Goal: Information Seeking & Learning: Learn about a topic

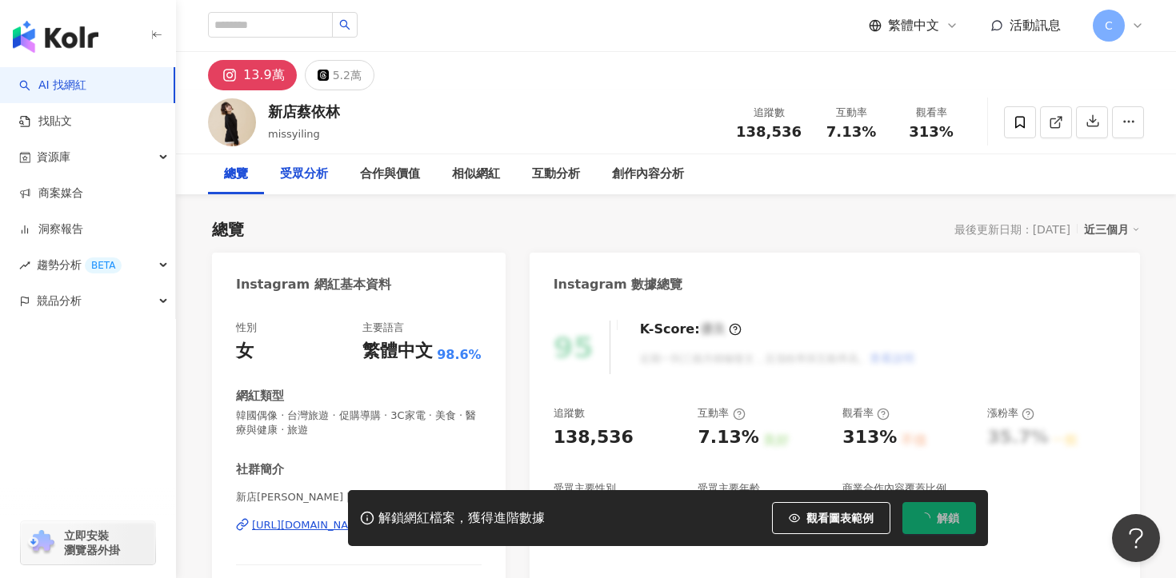
click at [314, 170] on div "受眾分析" at bounding box center [304, 174] width 48 height 19
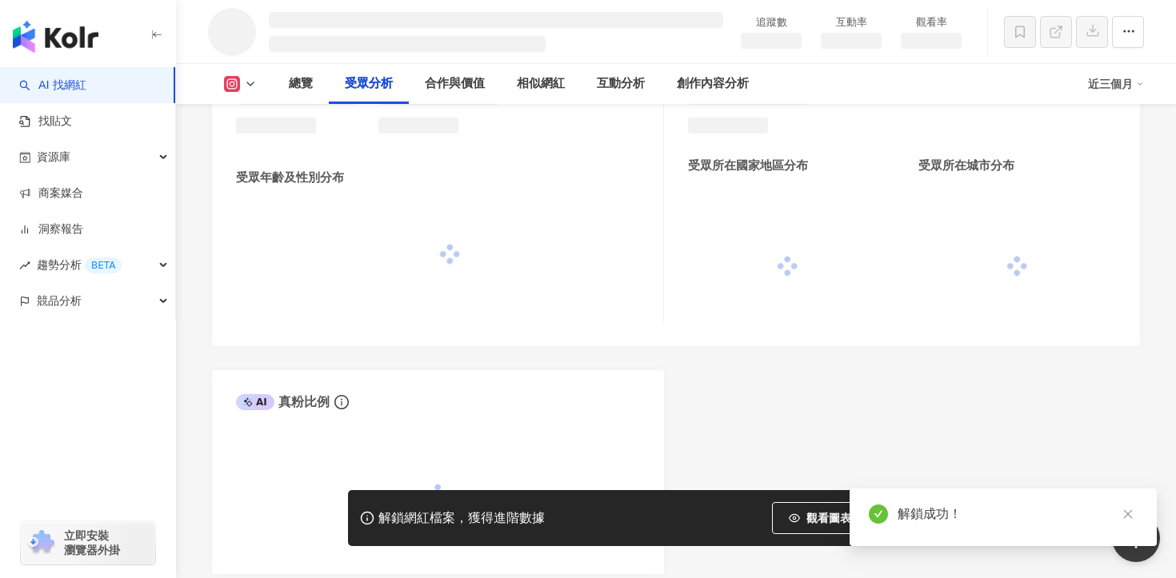
scroll to position [1318, 0]
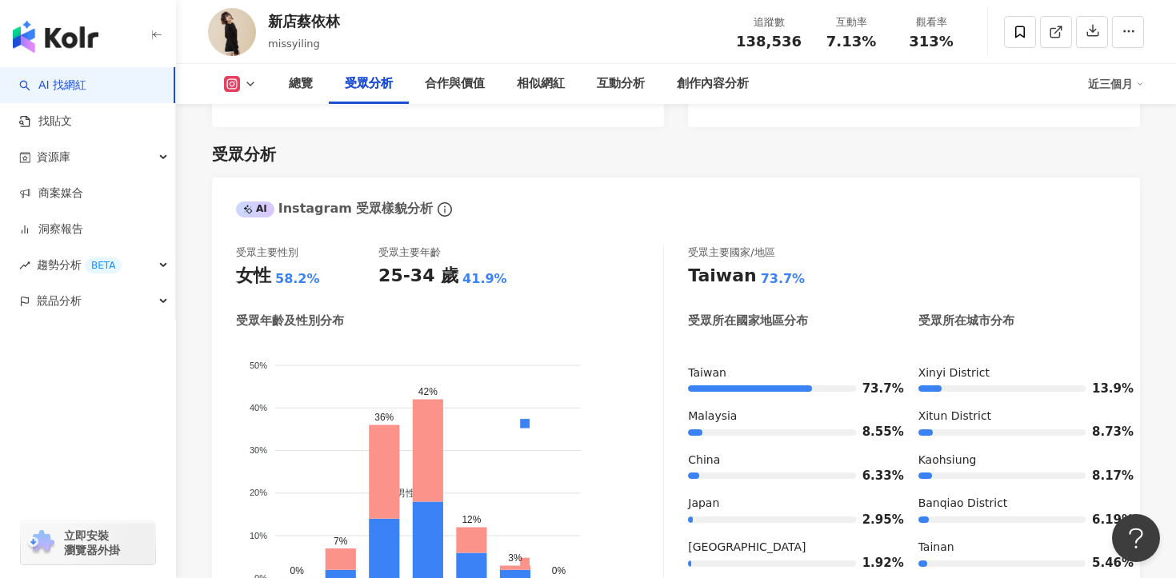
scroll to position [1448, 0]
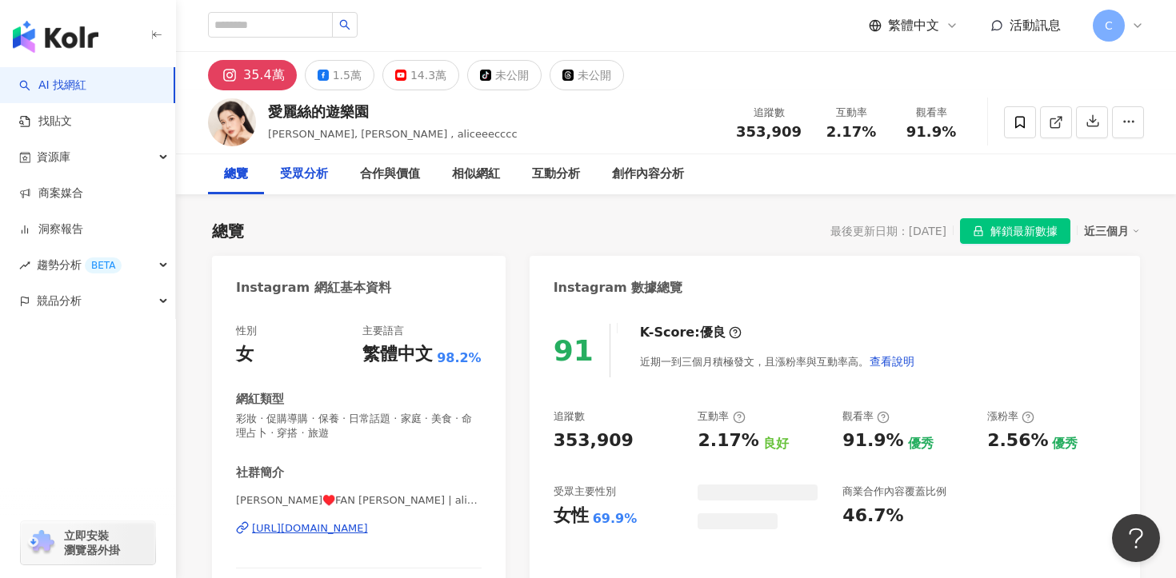
click at [310, 184] on div "受眾分析" at bounding box center [304, 174] width 80 height 40
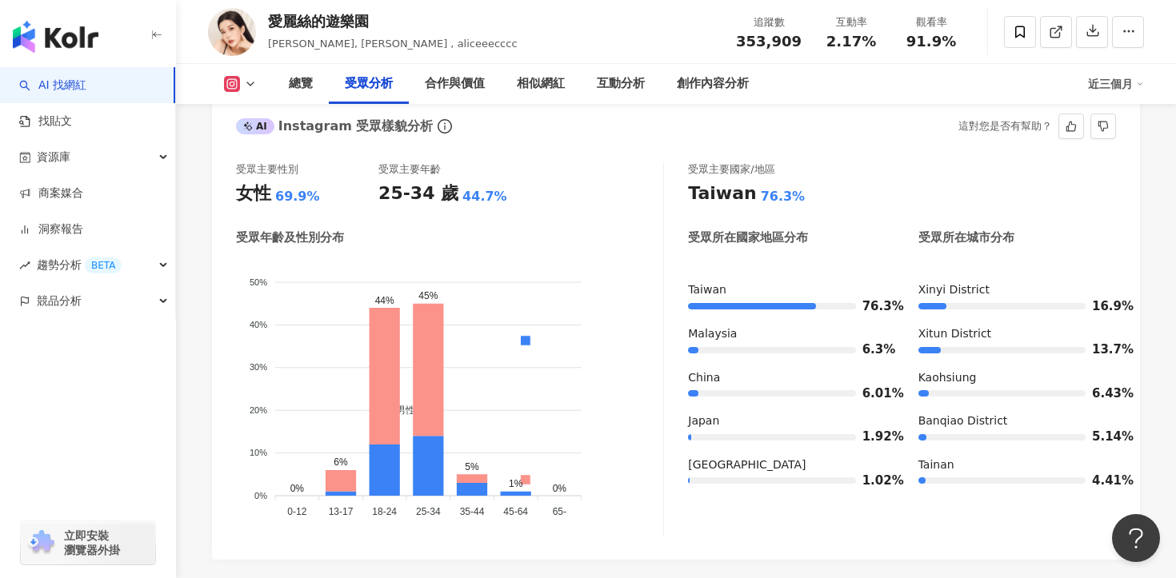
scroll to position [1442, 0]
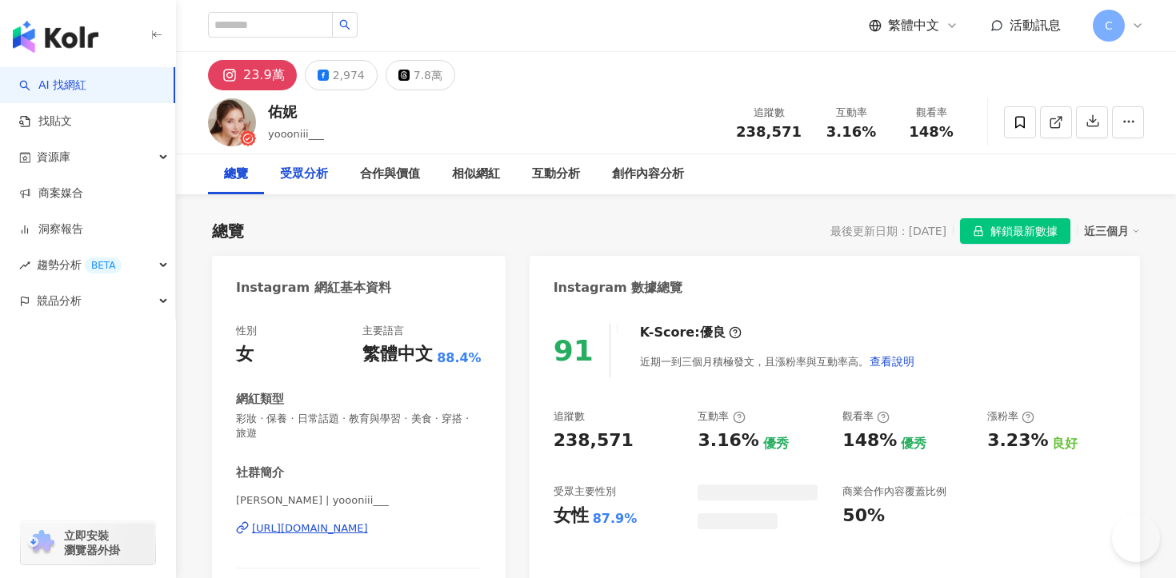
click at [298, 166] on div "受眾分析" at bounding box center [304, 174] width 48 height 19
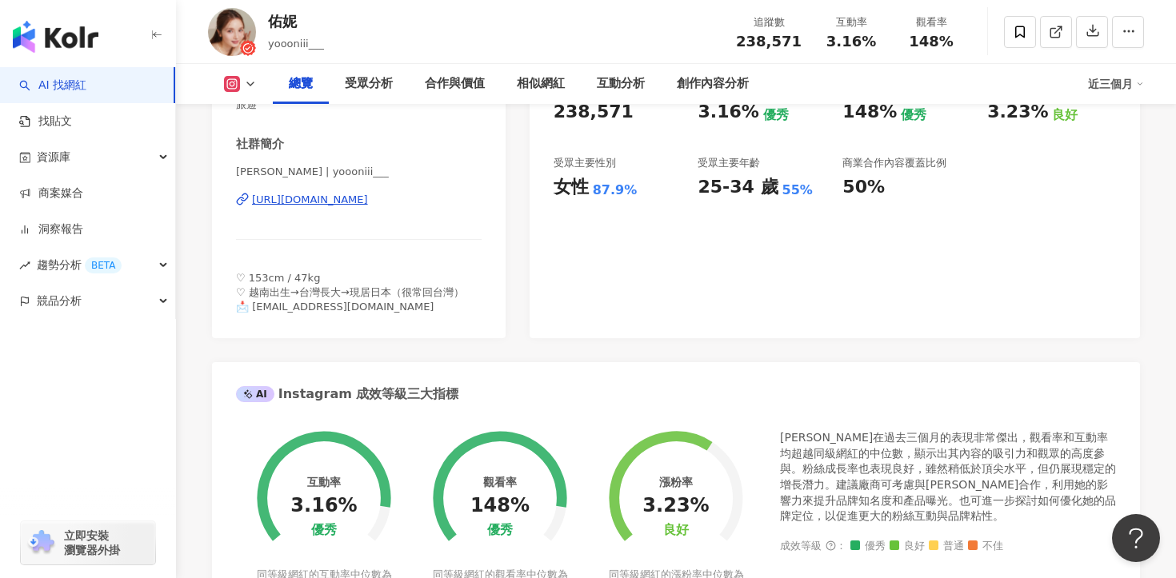
scroll to position [278, 0]
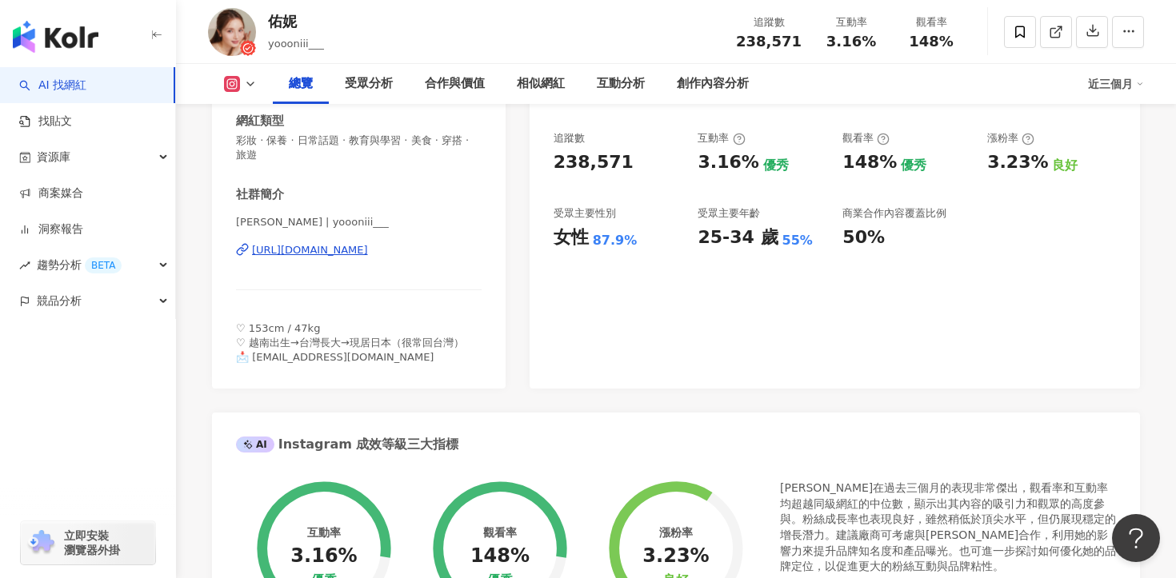
click at [382, 258] on div "佑妮 YONI | yoooniii___ https://www.instagram.com/yoooniii___/" at bounding box center [359, 262] width 246 height 94
click at [368, 251] on div "https://www.instagram.com/yoooniii___/" at bounding box center [310, 250] width 116 height 14
drag, startPoint x: 267, startPoint y: 19, endPoint x: 319, endPoint y: 20, distance: 52.0
click at [320, 20] on div "佑妮 yoooniii___ 追蹤數 238,571 互動率 3.16% 觀看率 148%" at bounding box center [676, 31] width 1000 height 63
copy div "佑妮"
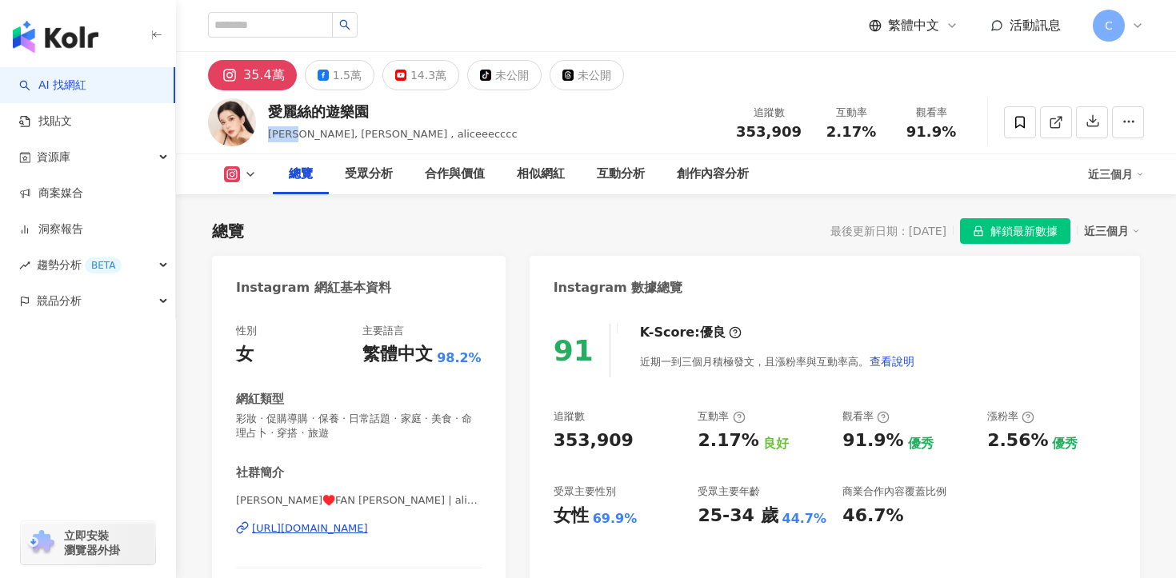
drag, startPoint x: 268, startPoint y: 136, endPoint x: 291, endPoint y: 136, distance: 23.2
click at [291, 136] on span "Alice, FAN YU-HSUAN , aliceeecccc" at bounding box center [393, 134] width 250 height 12
